Goal: Transaction & Acquisition: Book appointment/travel/reservation

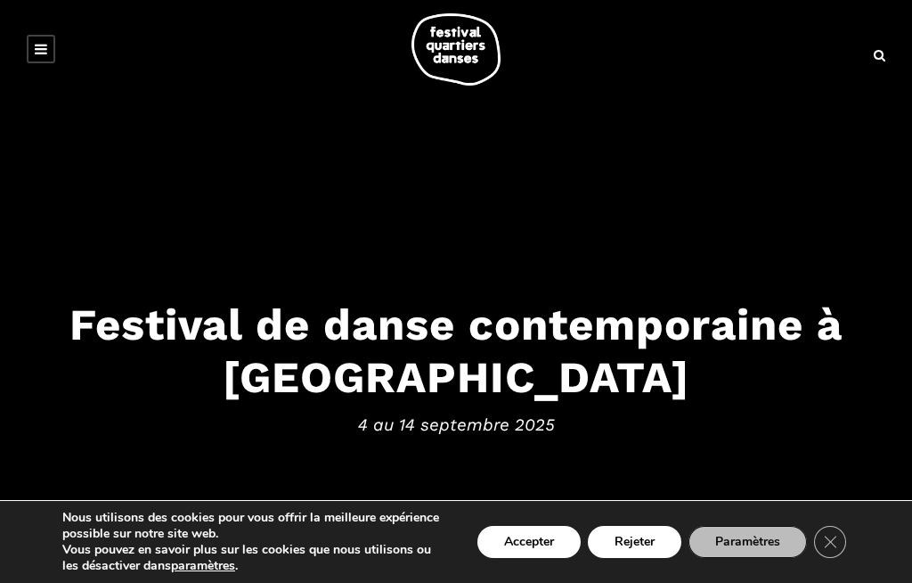
click at [528, 540] on button "Accepter" at bounding box center [529, 542] width 103 height 32
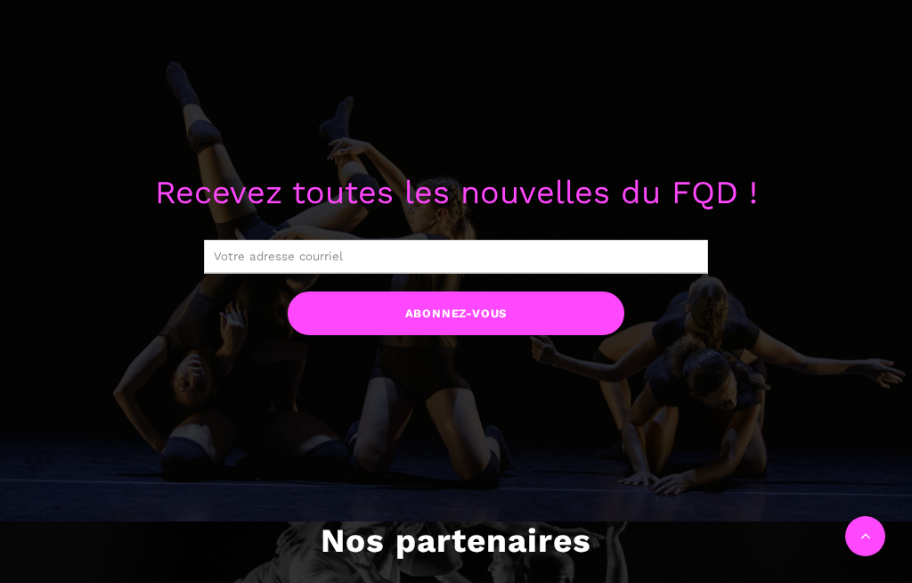
scroll to position [1340, 0]
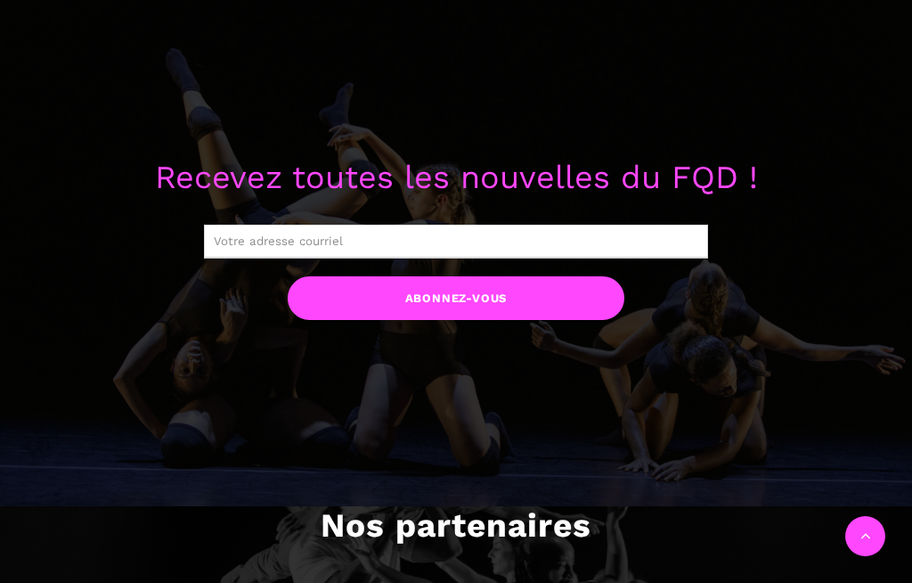
click at [367, 240] on input "text" at bounding box center [456, 242] width 504 height 34
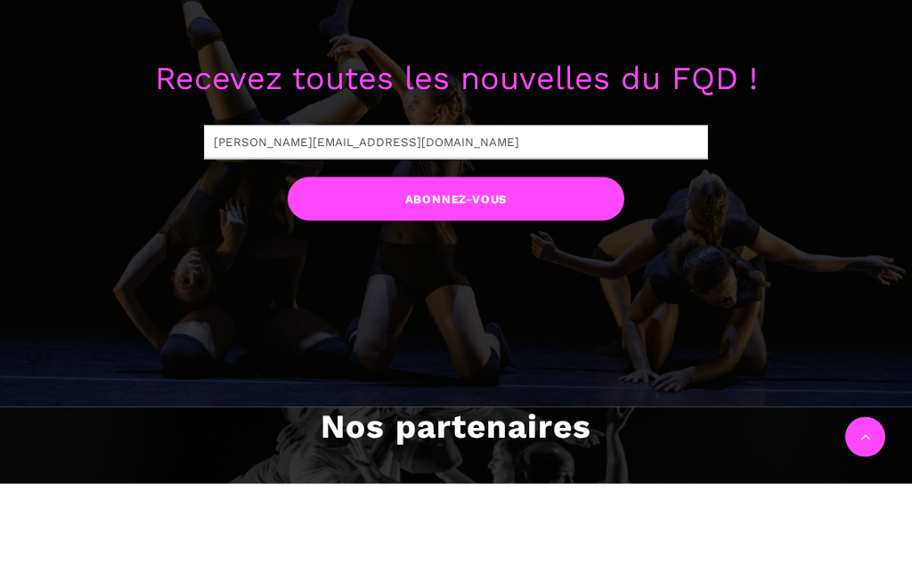
type input "David.suzanne02@gmail.com"
click at [508, 276] on input "Abonnez-vous" at bounding box center [456, 298] width 337 height 44
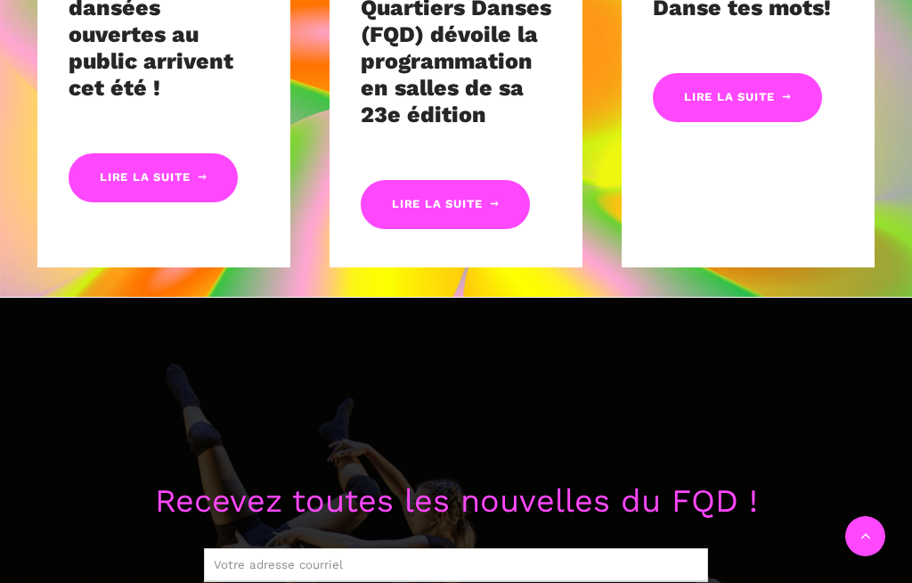
scroll to position [1011, 0]
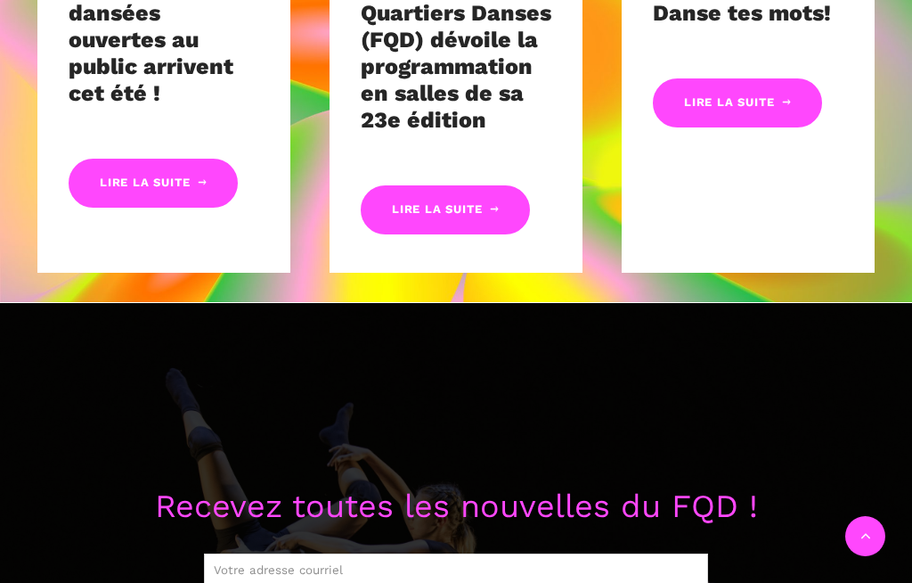
click at [471, 203] on link "Lire la suite" at bounding box center [445, 209] width 169 height 49
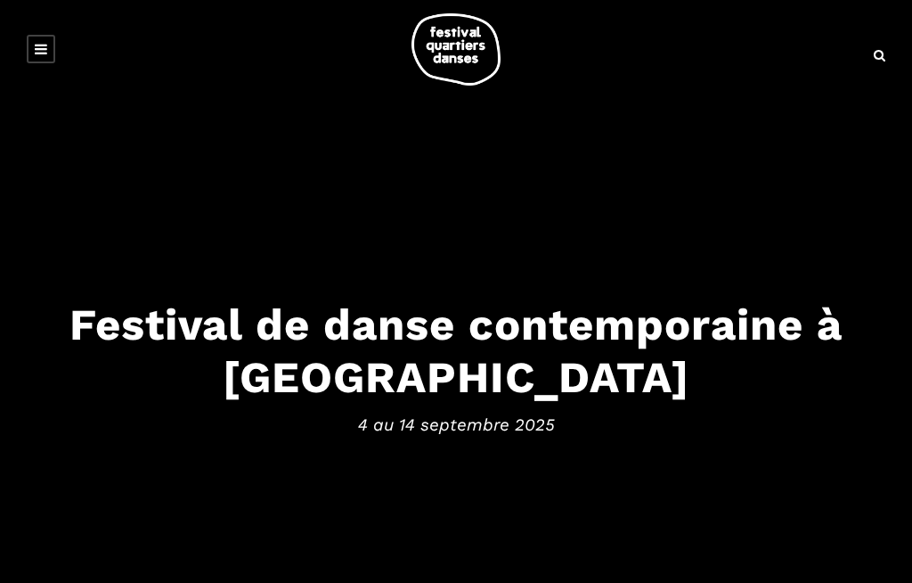
click at [37, 48] on icon at bounding box center [41, 49] width 12 height 14
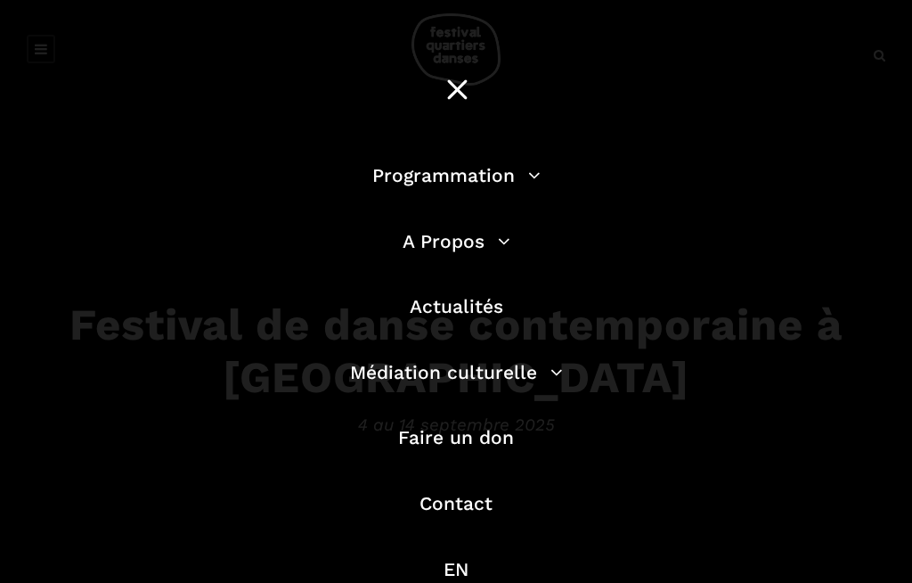
click at [750, 389] on div "Programmation Billetterie 2025 Programmation Gratuite Calendrier du Festival Le…" at bounding box center [456, 372] width 912 height 744
click at [528, 184] on link "Programmation" at bounding box center [456, 175] width 168 height 22
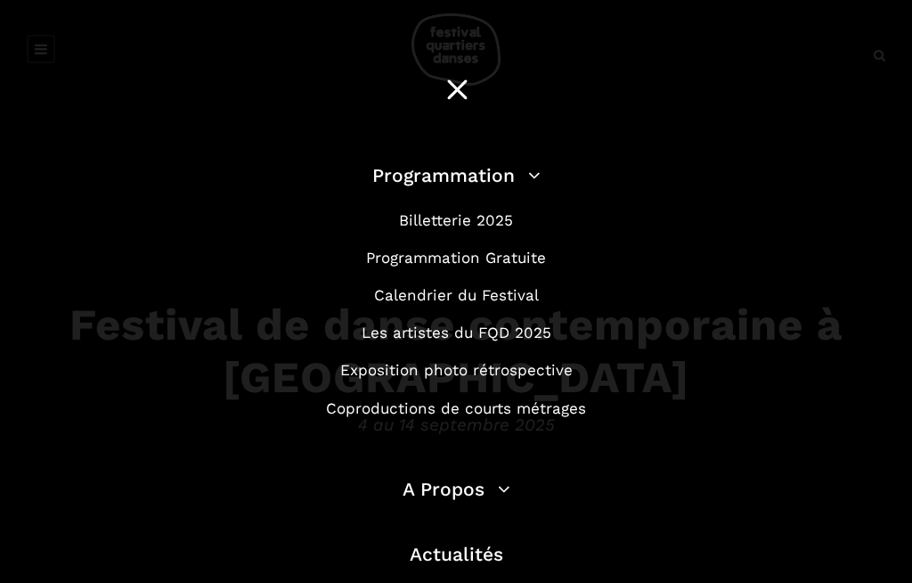
click at [499, 218] on link "Billetterie 2025" at bounding box center [456, 220] width 114 height 18
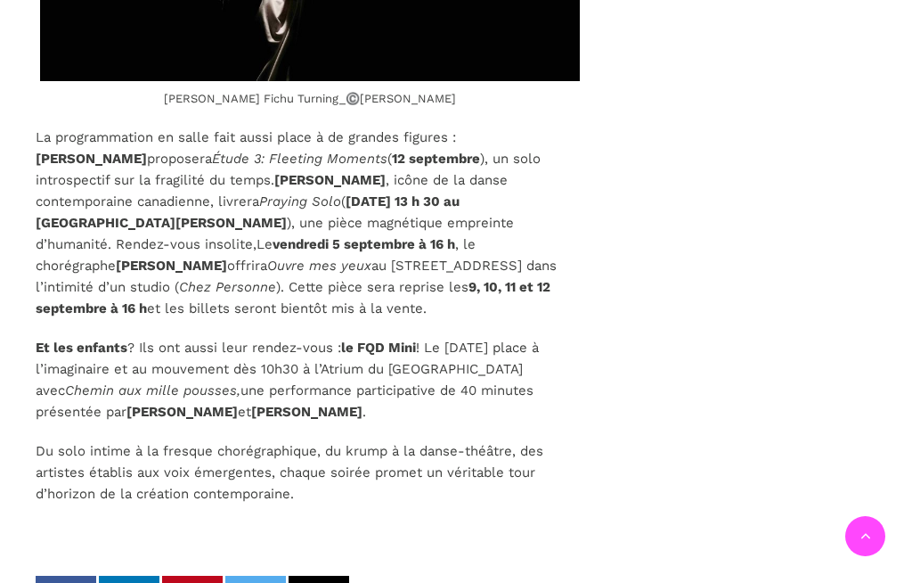
scroll to position [5884, 0]
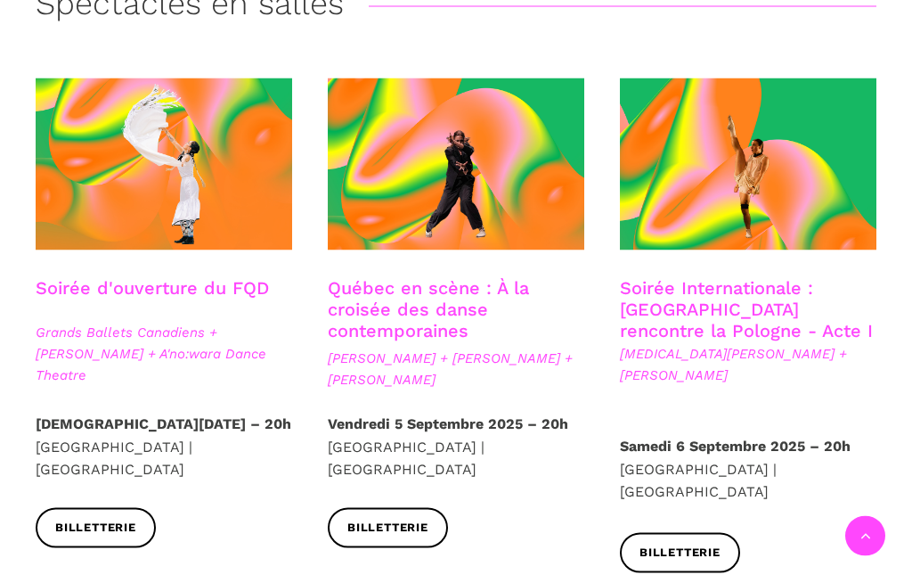
scroll to position [462, 0]
click at [190, 280] on link "Soirée d'ouverture du FQD" at bounding box center [152, 286] width 233 height 21
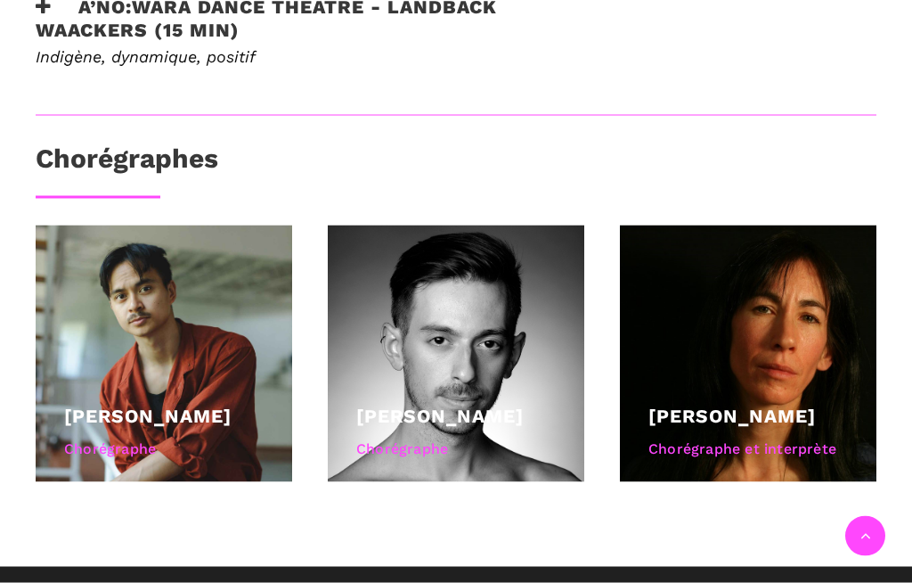
scroll to position [1247, 0]
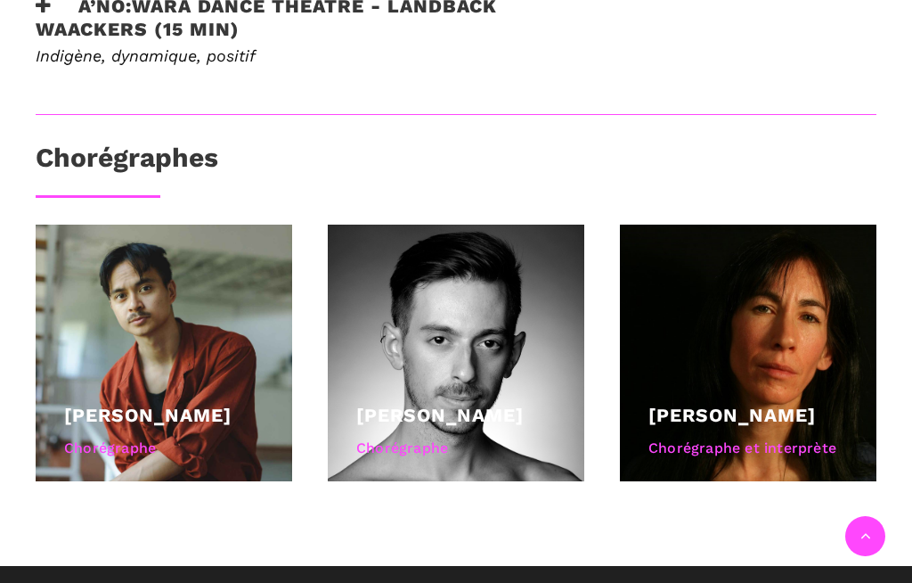
click at [204, 417] on link "Charles Brecard" at bounding box center [148, 415] width 168 height 22
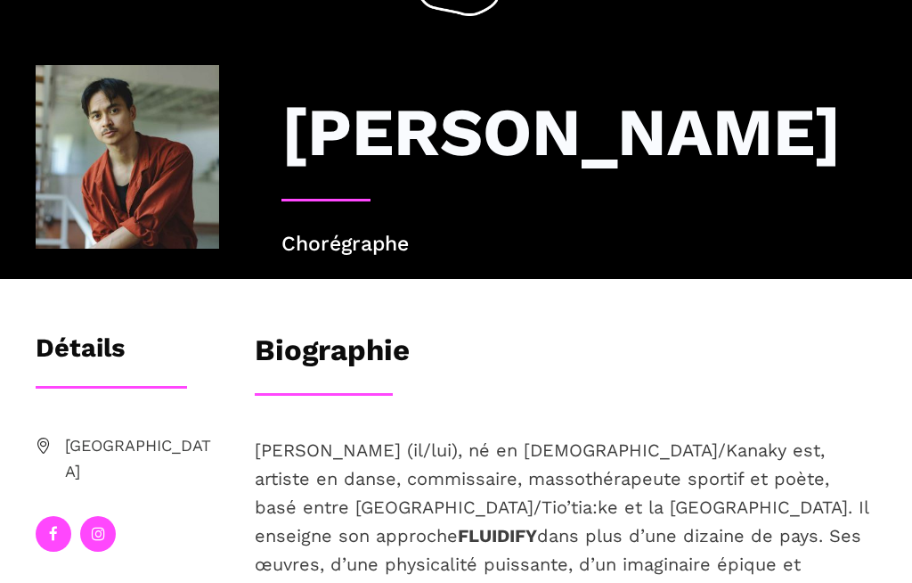
scroll to position [68, 0]
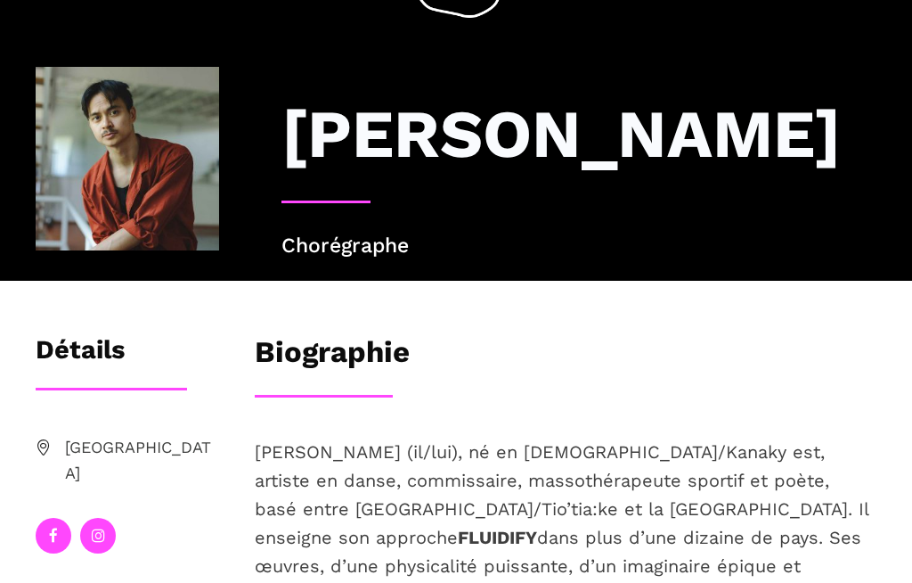
click at [95, 528] on icon at bounding box center [98, 535] width 13 height 15
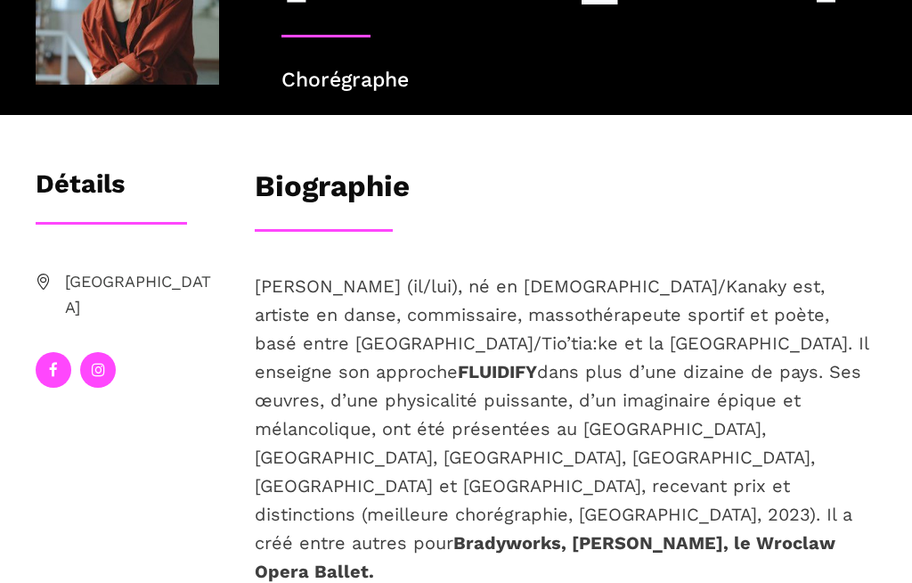
scroll to position [0, 0]
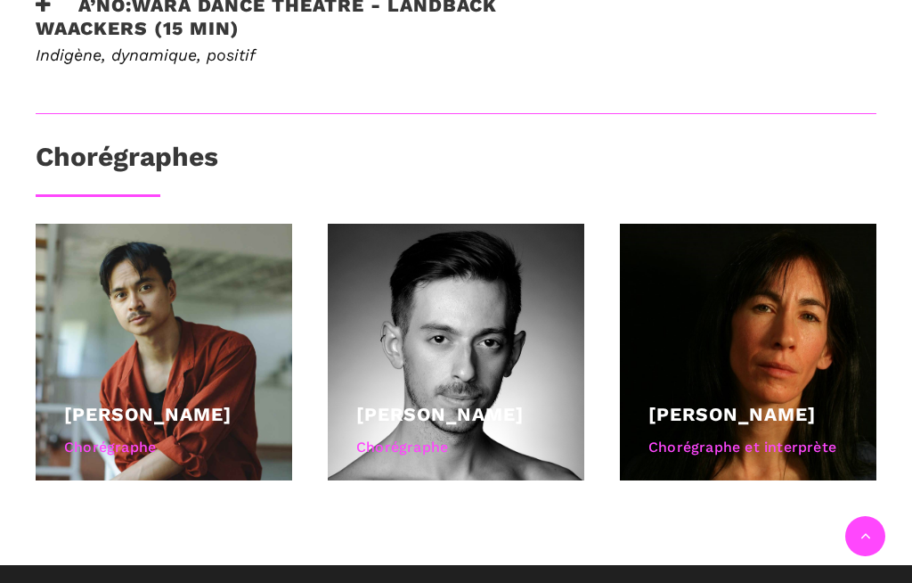
click at [497, 366] on div at bounding box center [456, 352] width 257 height 257
click at [486, 380] on div at bounding box center [456, 352] width 257 height 257
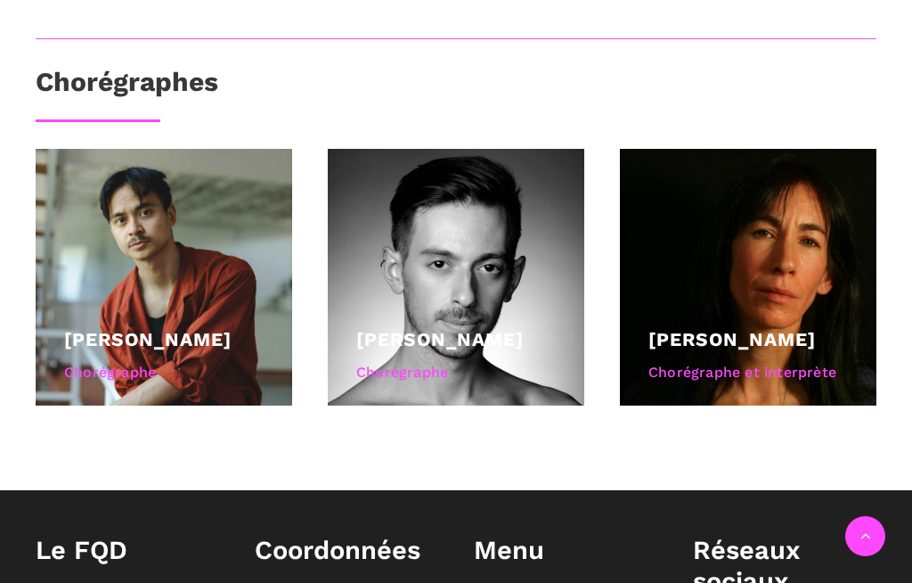
scroll to position [1316, 0]
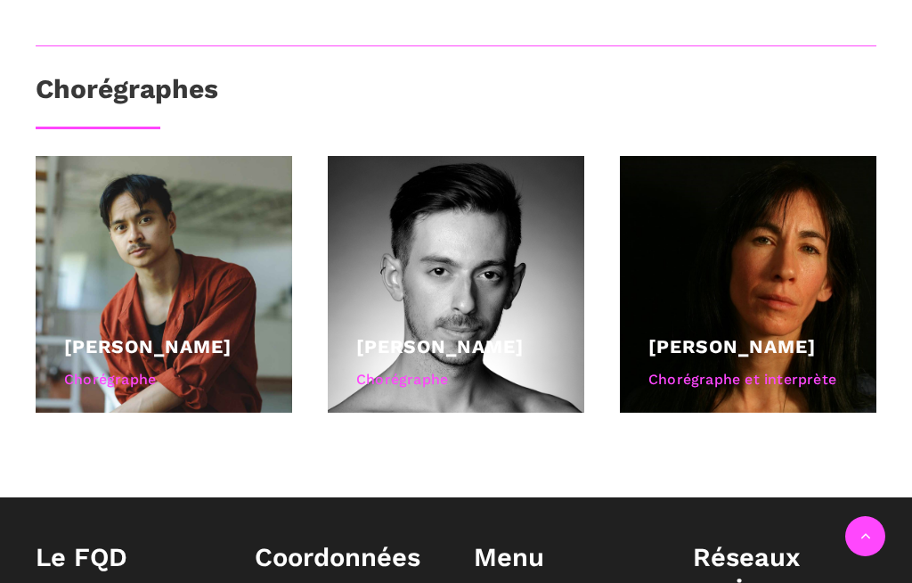
click at [478, 348] on link "[PERSON_NAME]" at bounding box center [440, 346] width 168 height 22
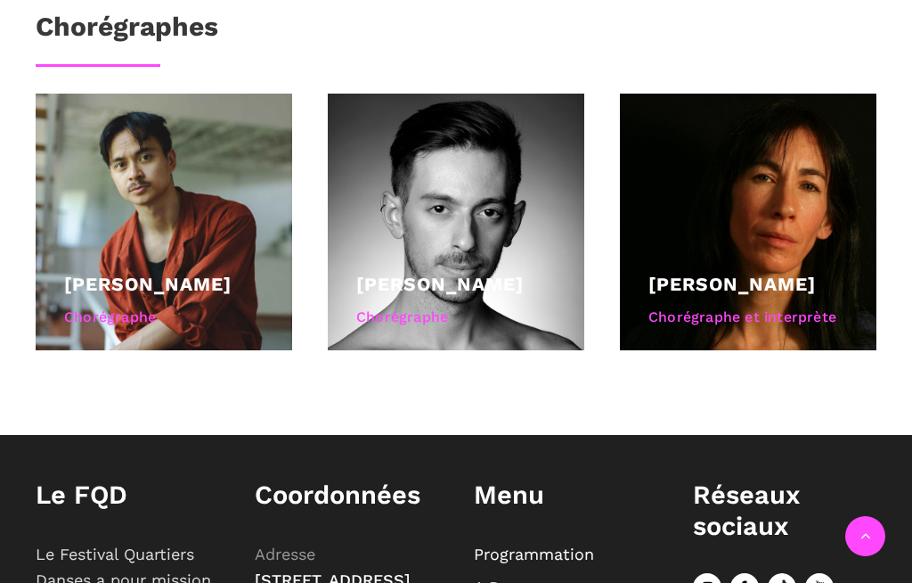
click at [785, 273] on link "[PERSON_NAME]" at bounding box center [733, 284] width 168 height 22
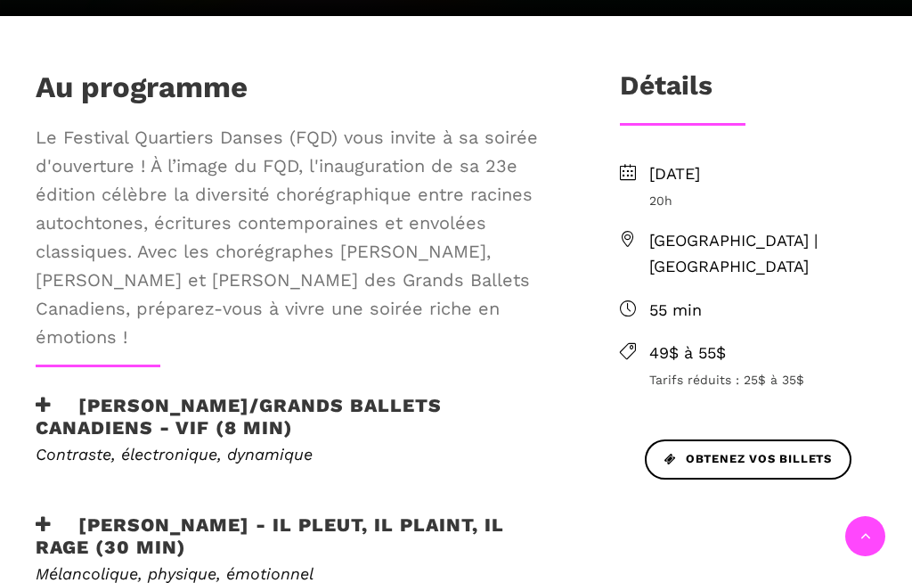
scroll to position [609, 0]
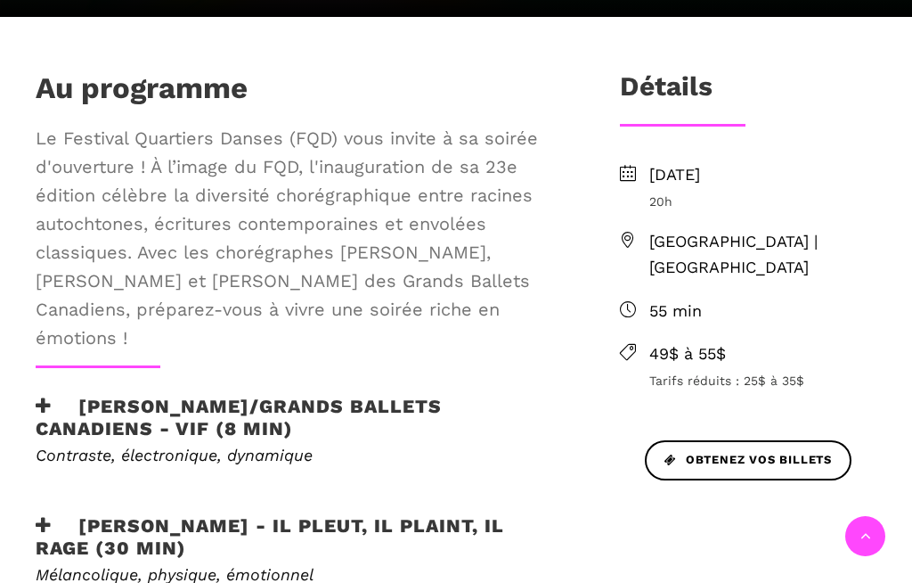
click at [757, 451] on span "Obtenez vos billets" at bounding box center [749, 460] width 168 height 19
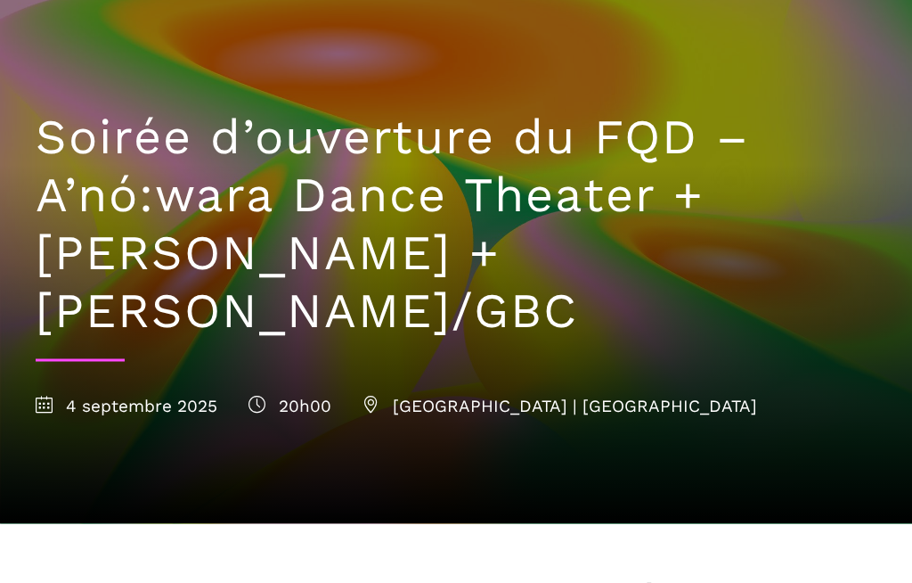
scroll to position [103, 0]
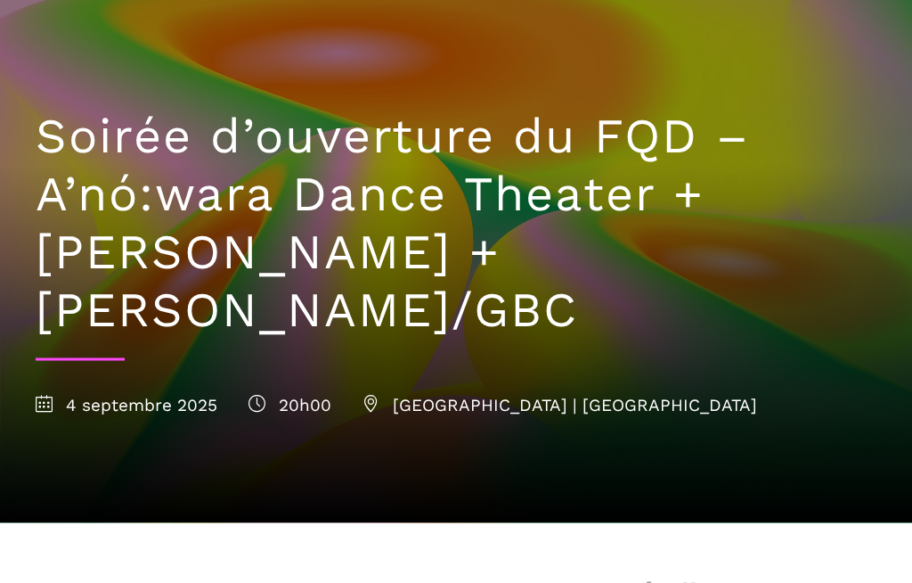
click at [49, 395] on icon at bounding box center [44, 403] width 17 height 17
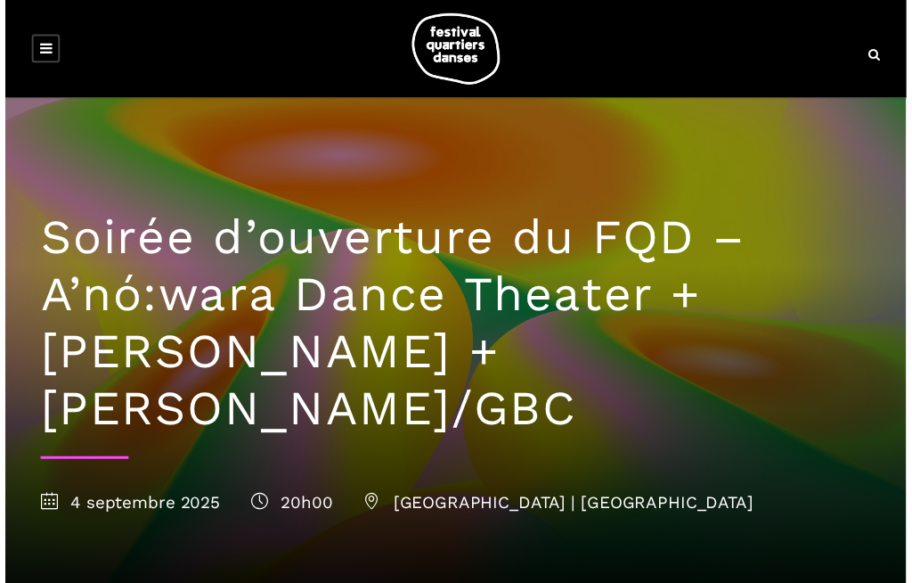
scroll to position [7, 0]
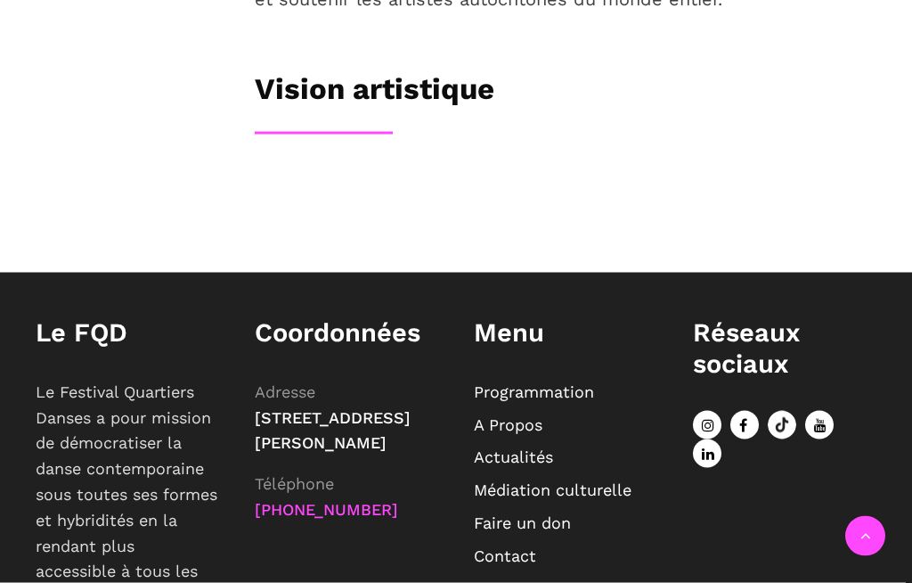
scroll to position [807, 0]
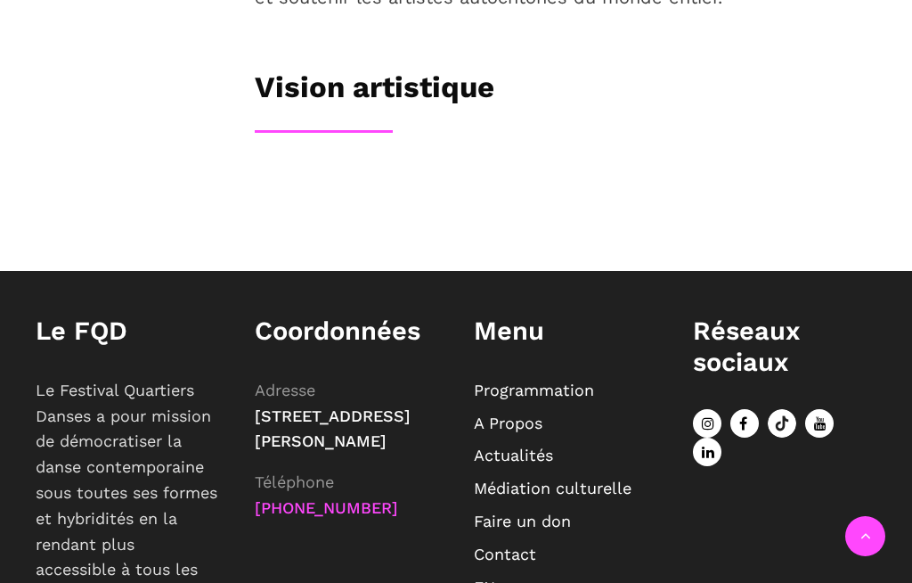
click at [452, 114] on h3 "Vision artistique" at bounding box center [375, 92] width 240 height 45
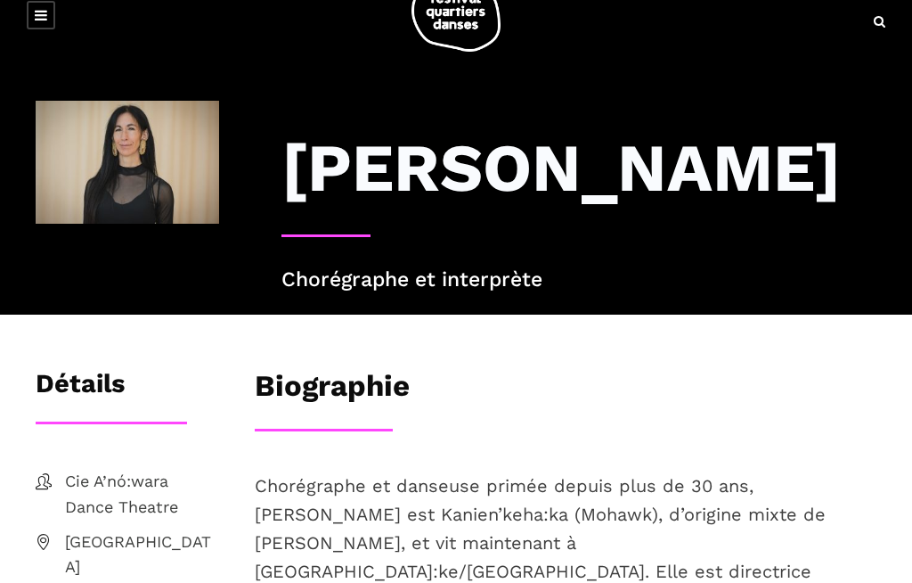
scroll to position [0, 0]
